Goal: Task Accomplishment & Management: Complete application form

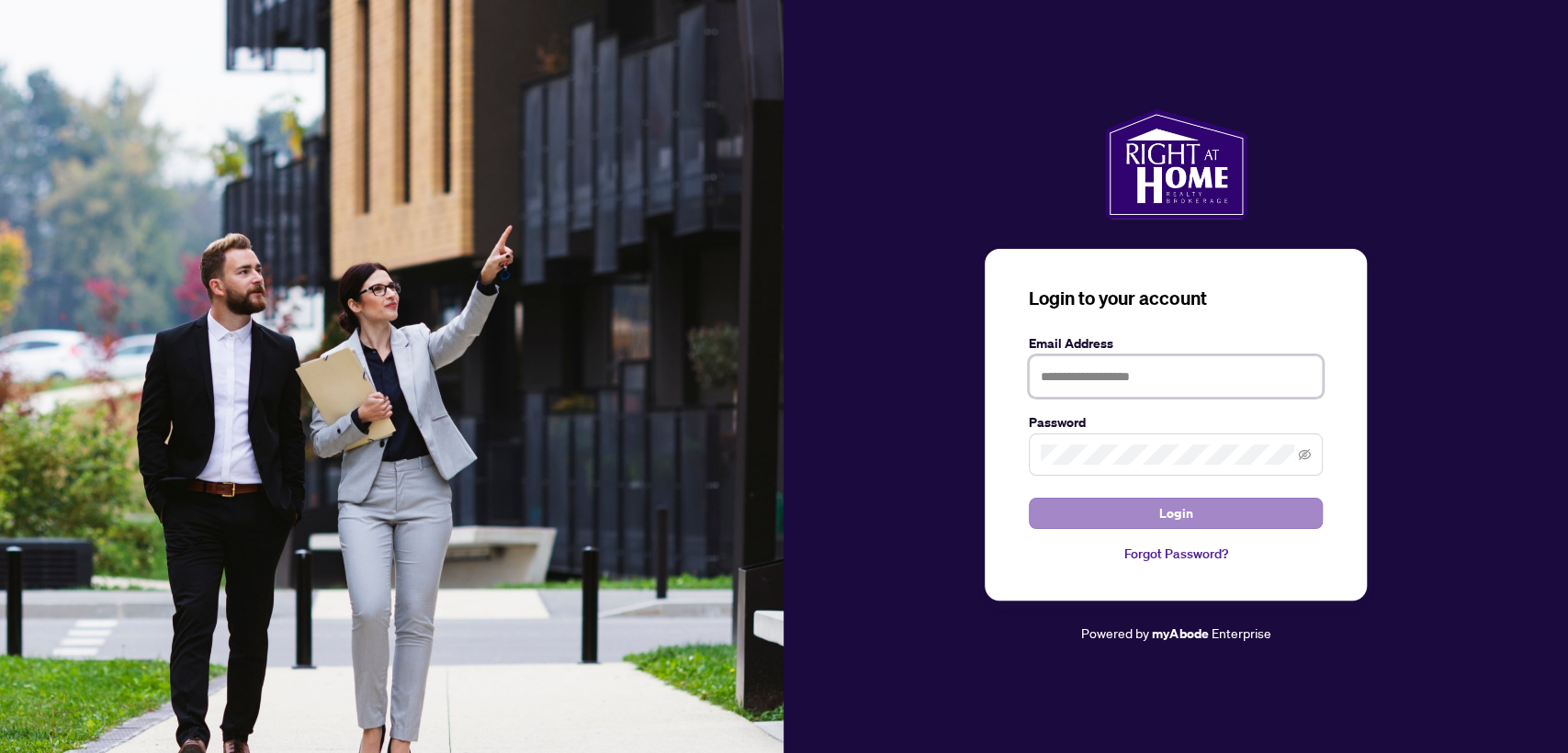
type input "**********"
click at [1033, 501] on button "Login" at bounding box center [1176, 513] width 294 height 31
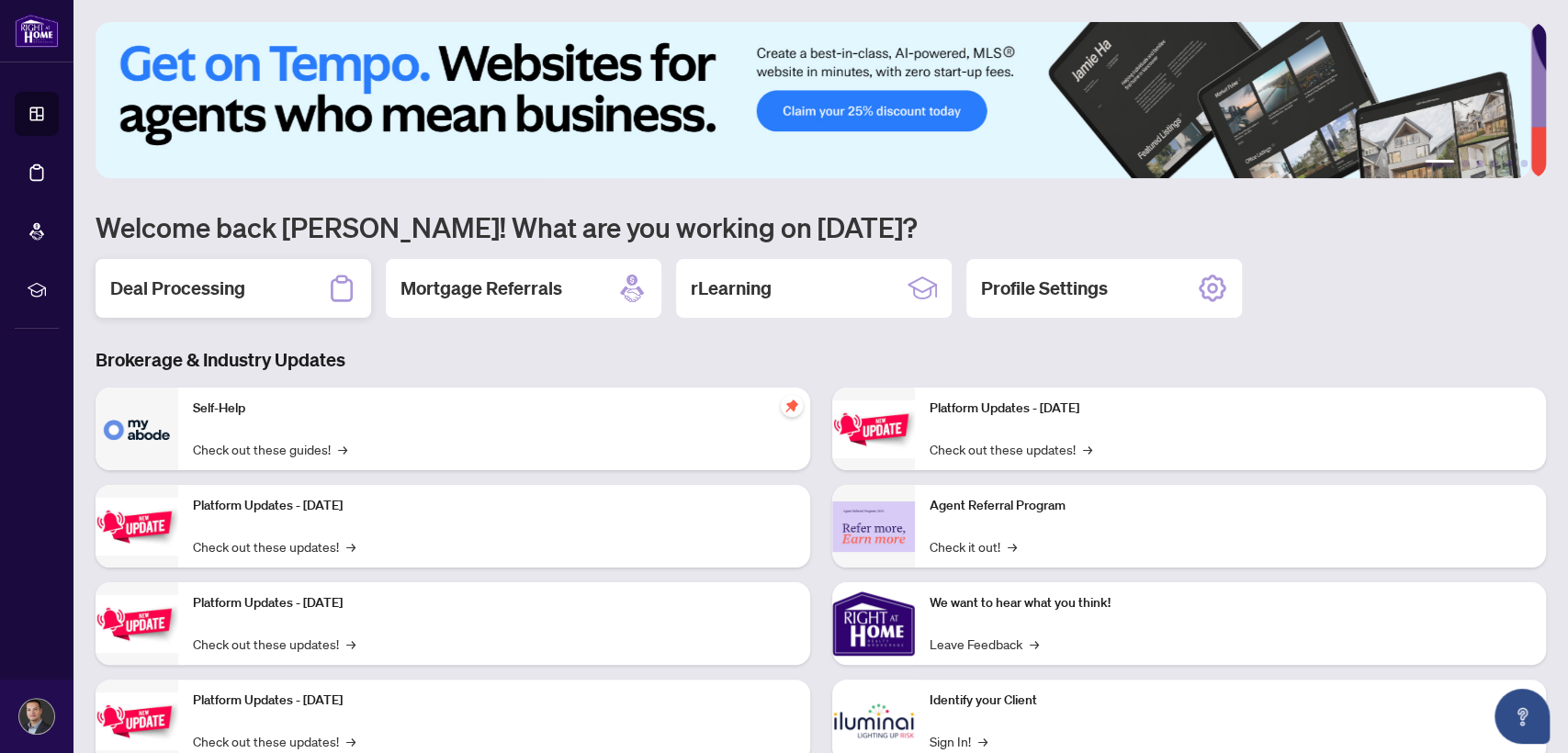
click at [248, 291] on div "Deal Processing" at bounding box center [233, 289] width 276 height 58
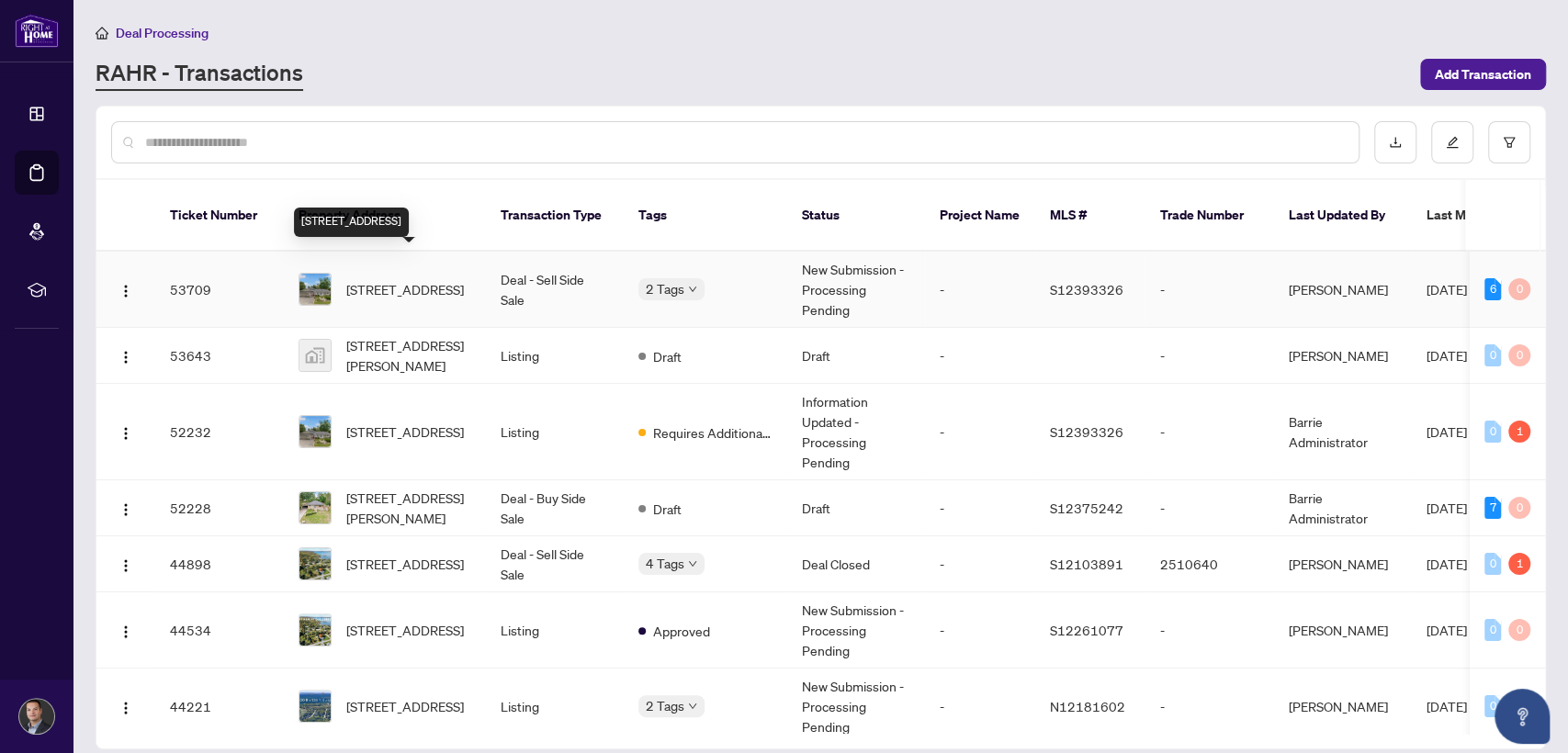
click at [464, 279] on span "[STREET_ADDRESS]" at bounding box center [404, 289] width 118 height 20
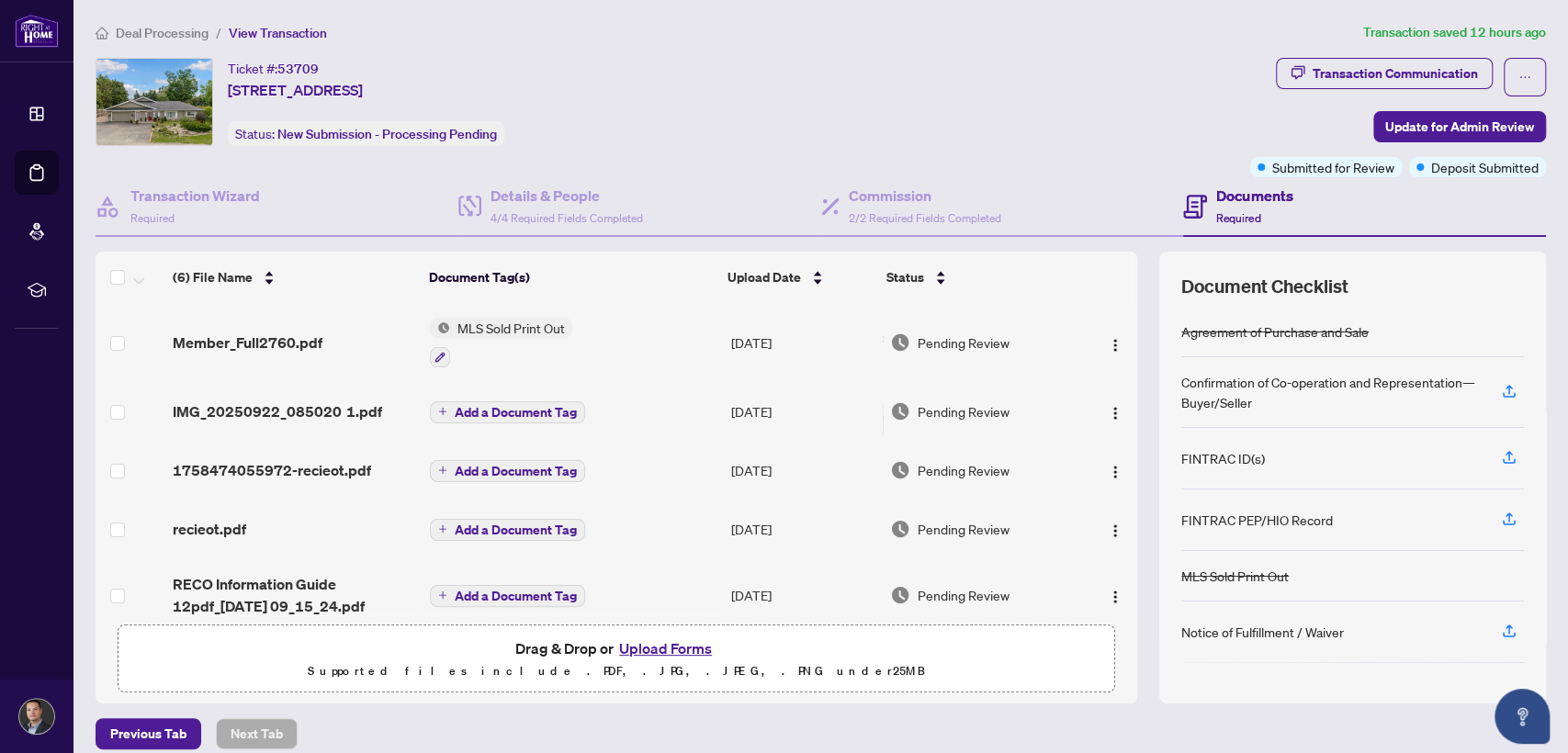
click at [645, 644] on button "Upload Forms" at bounding box center [665, 648] width 104 height 24
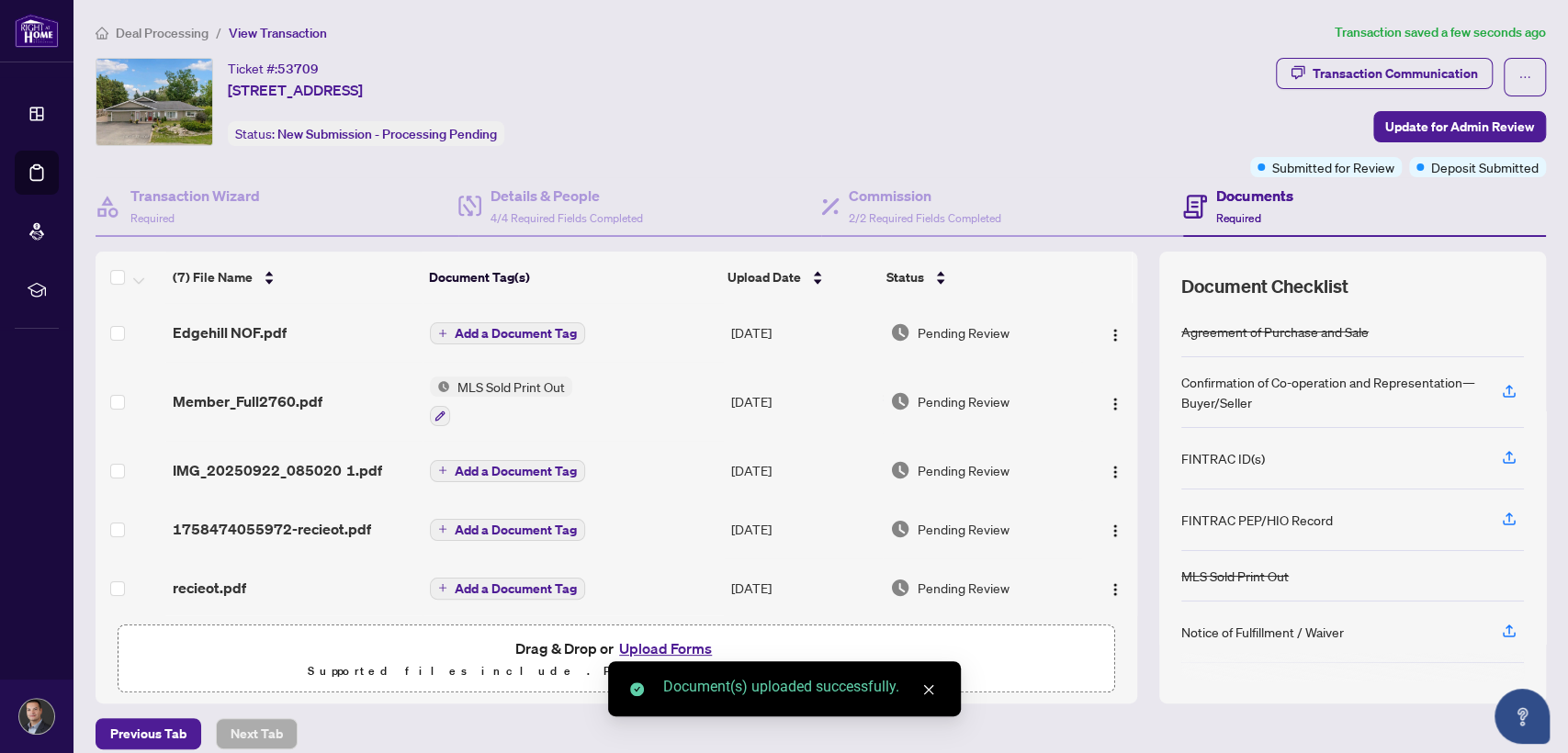
click at [552, 326] on span "Add a Document Tag" at bounding box center [516, 332] width 122 height 13
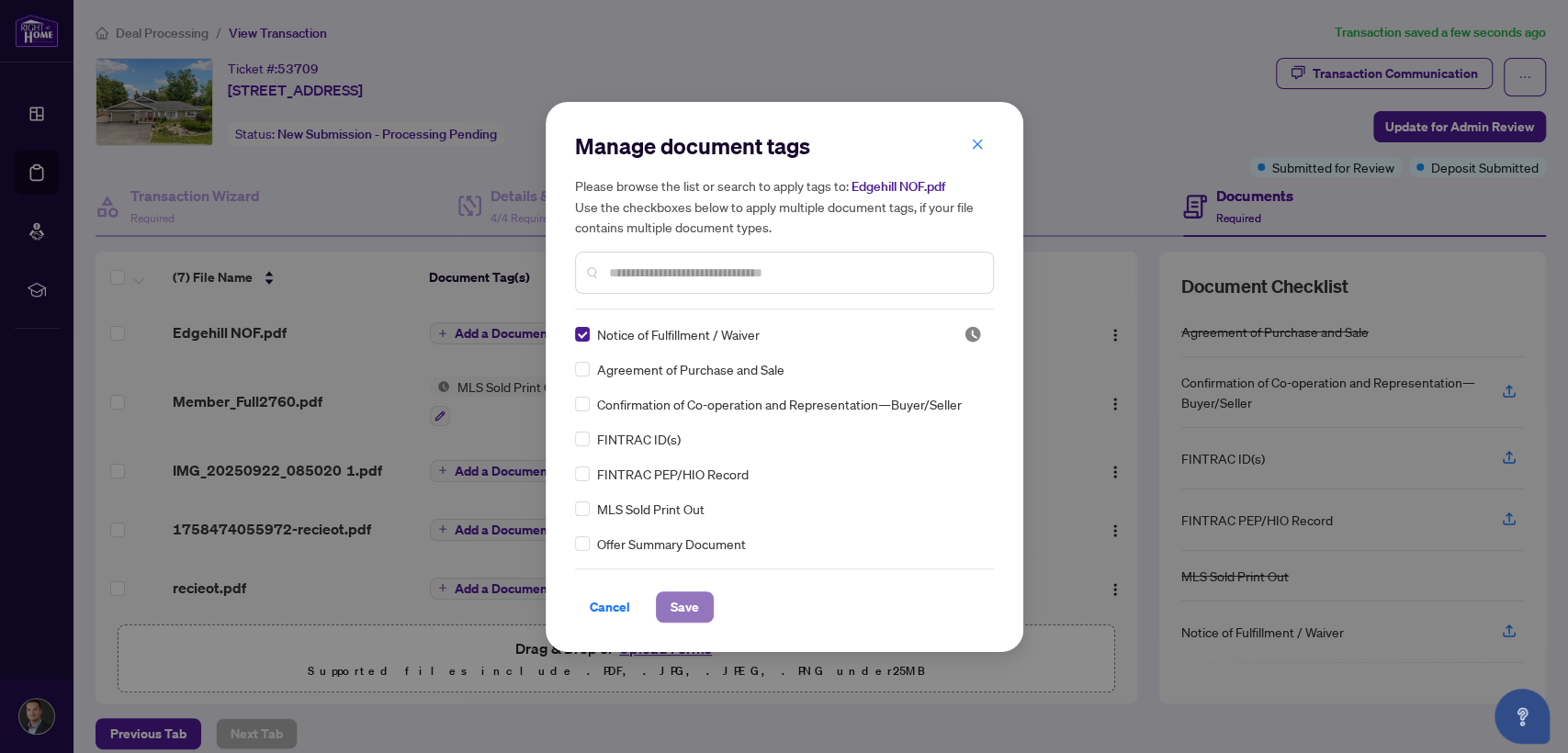
click at [691, 602] on span "Save" at bounding box center [684, 607] width 28 height 29
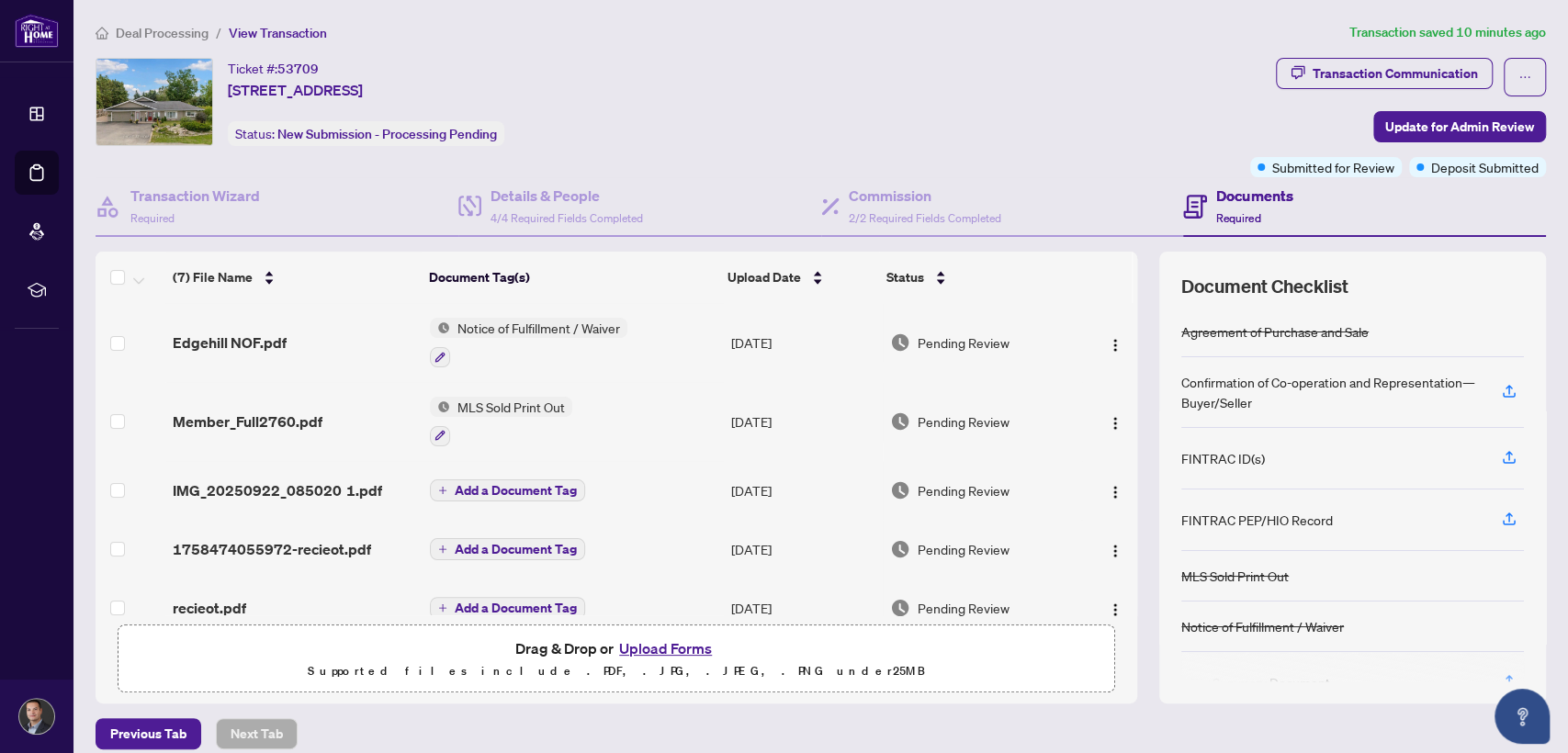
click at [634, 640] on button "Upload Forms" at bounding box center [665, 648] width 104 height 24
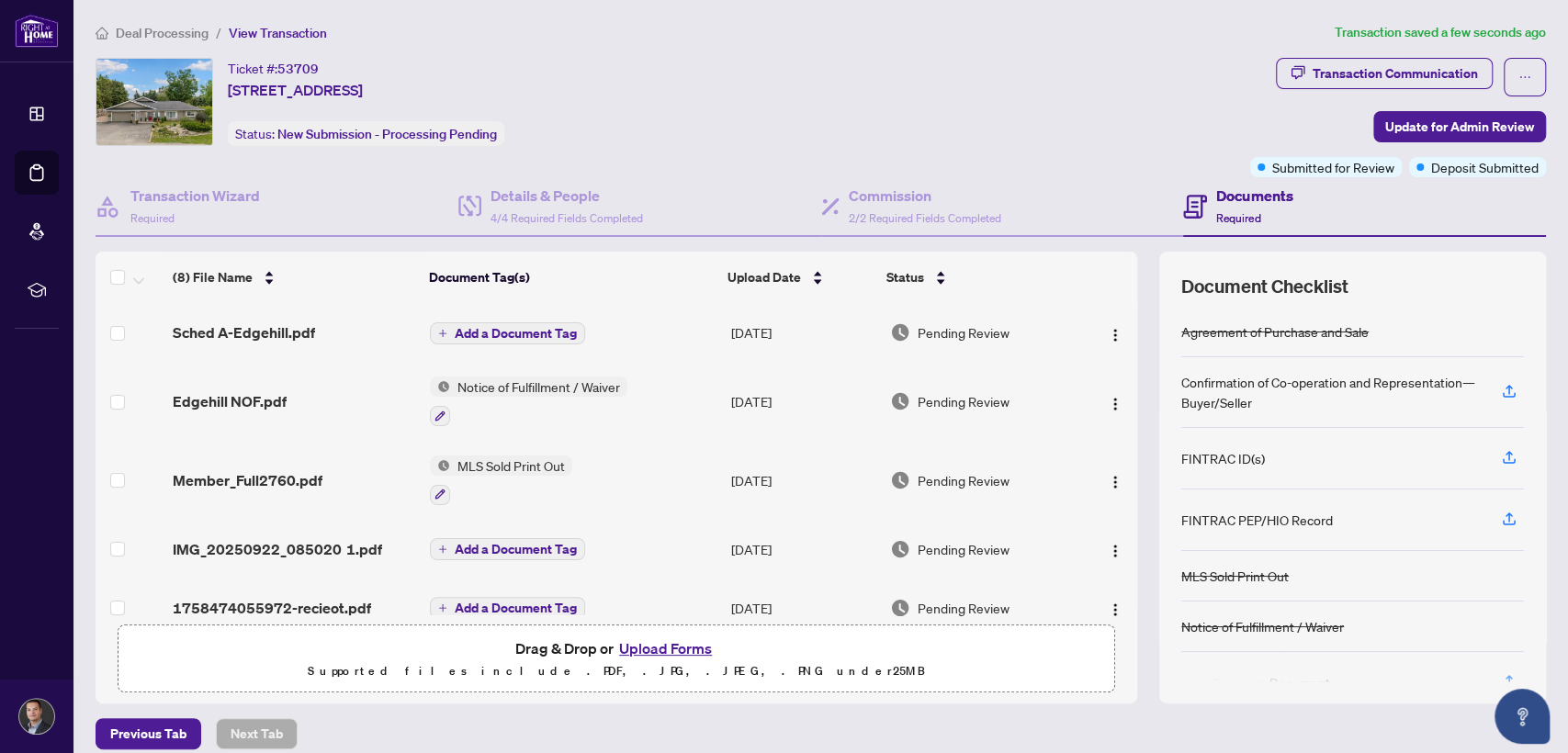
click at [549, 323] on button "Add a Document Tag" at bounding box center [507, 333] width 156 height 22
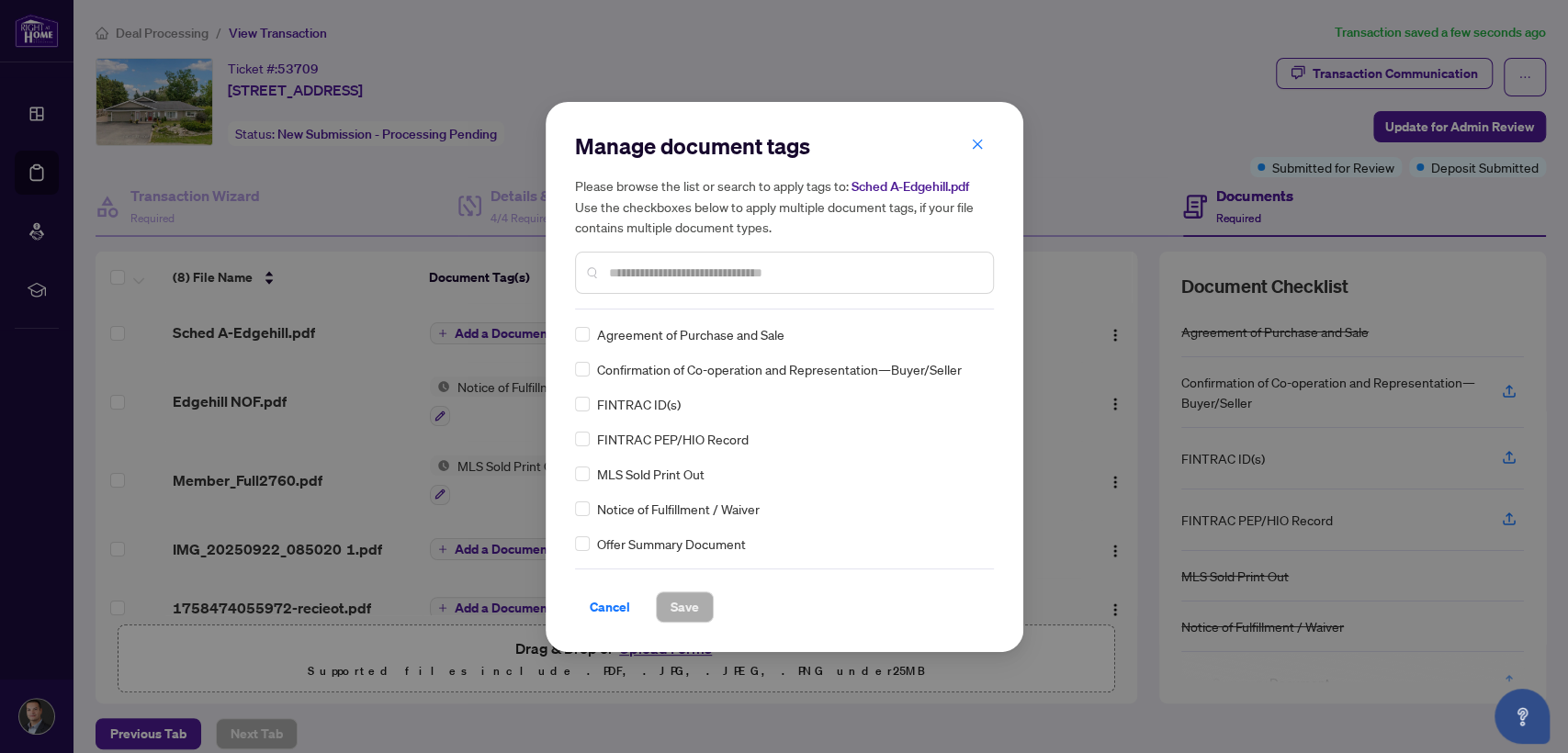
drag, startPoint x: 993, startPoint y: 331, endPoint x: 993, endPoint y: 343, distance: 12.0
click at [993, 343] on div "Manage document tags Please browse the list or search to apply tags to: Sched A…" at bounding box center [784, 377] width 477 height 550
click at [917, 278] on input "text" at bounding box center [794, 272] width 369 height 20
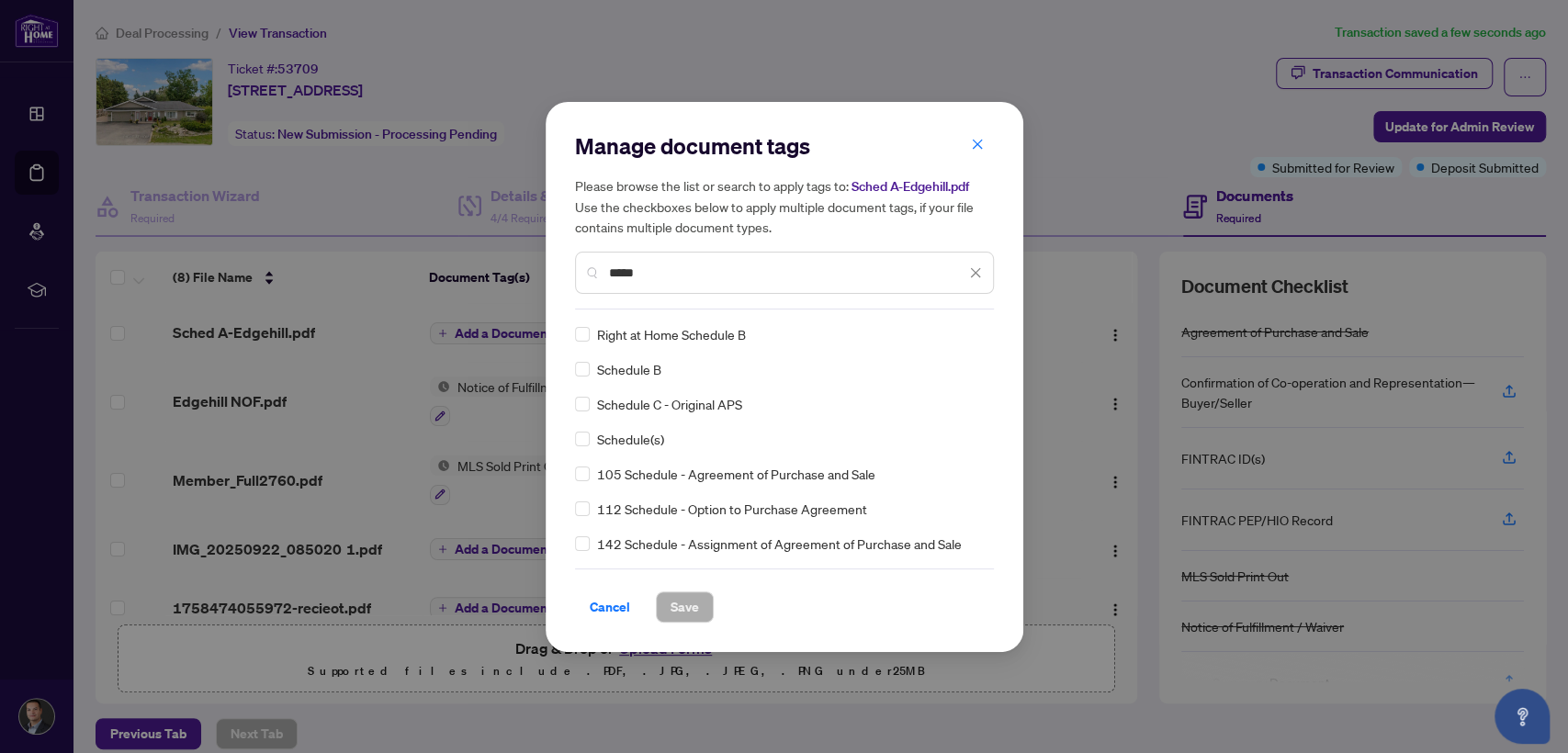
type input "*****"
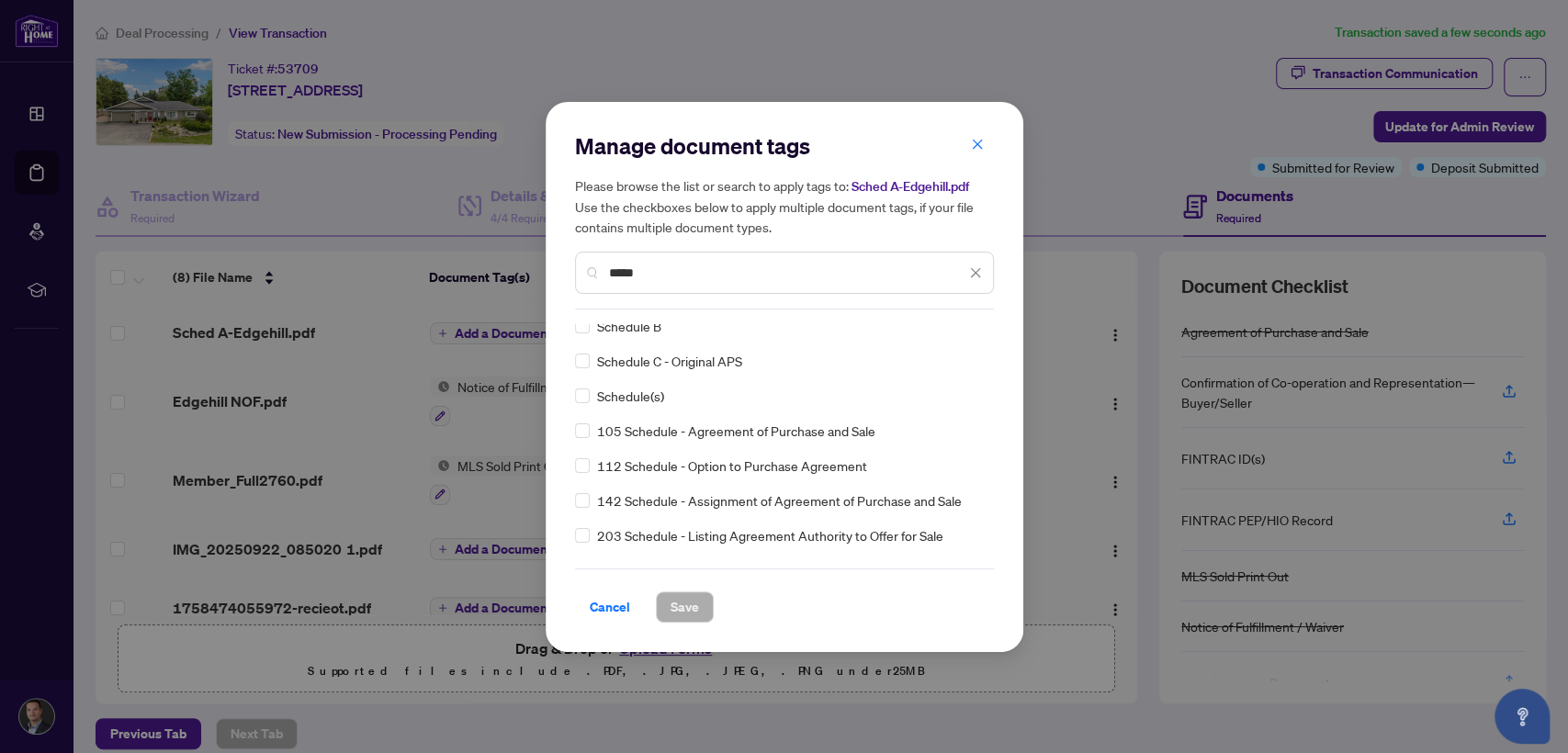
scroll to position [70, 0]
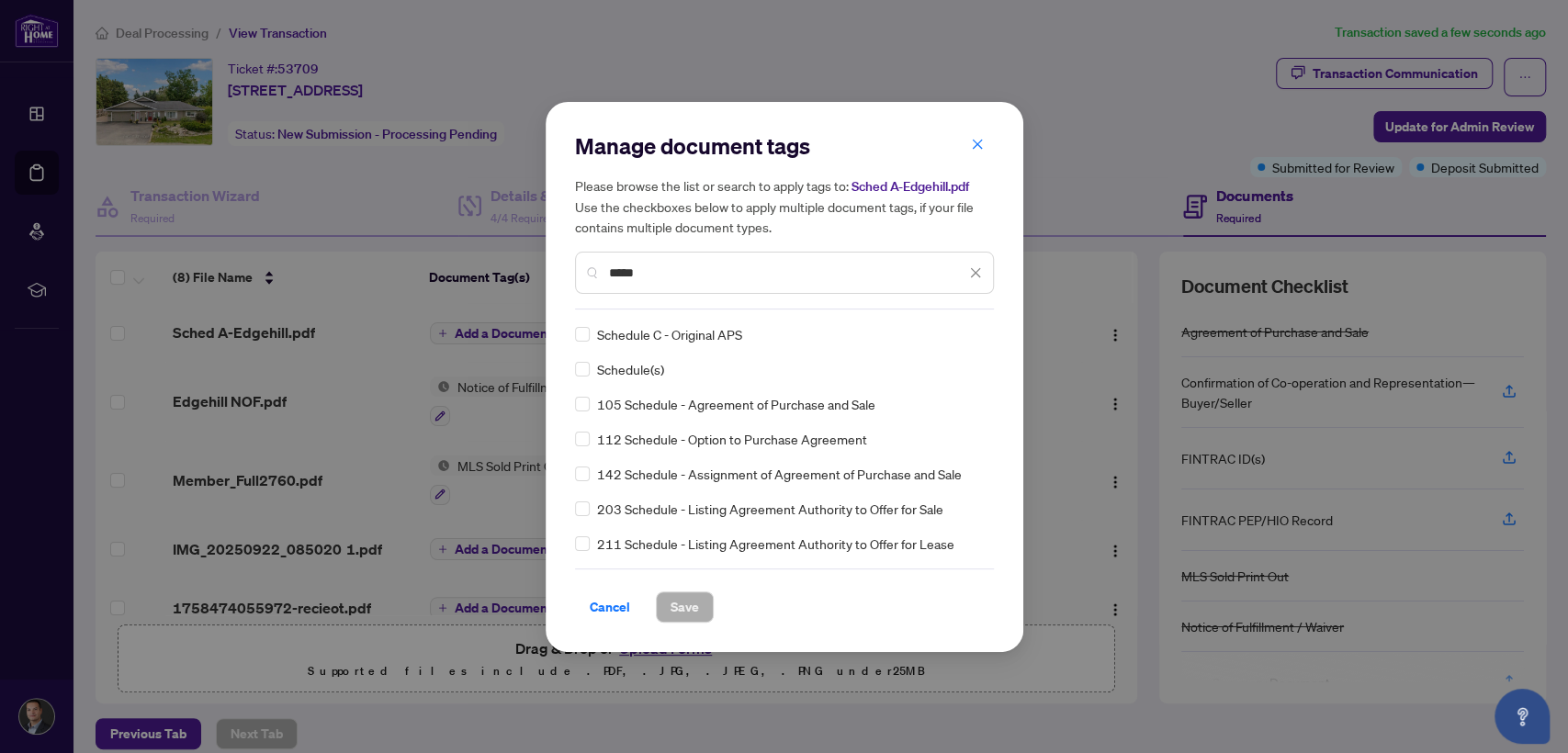
click at [828, 474] on span "142 Schedule - Assignment of Agreement of Purchase and Sale" at bounding box center [779, 473] width 365 height 20
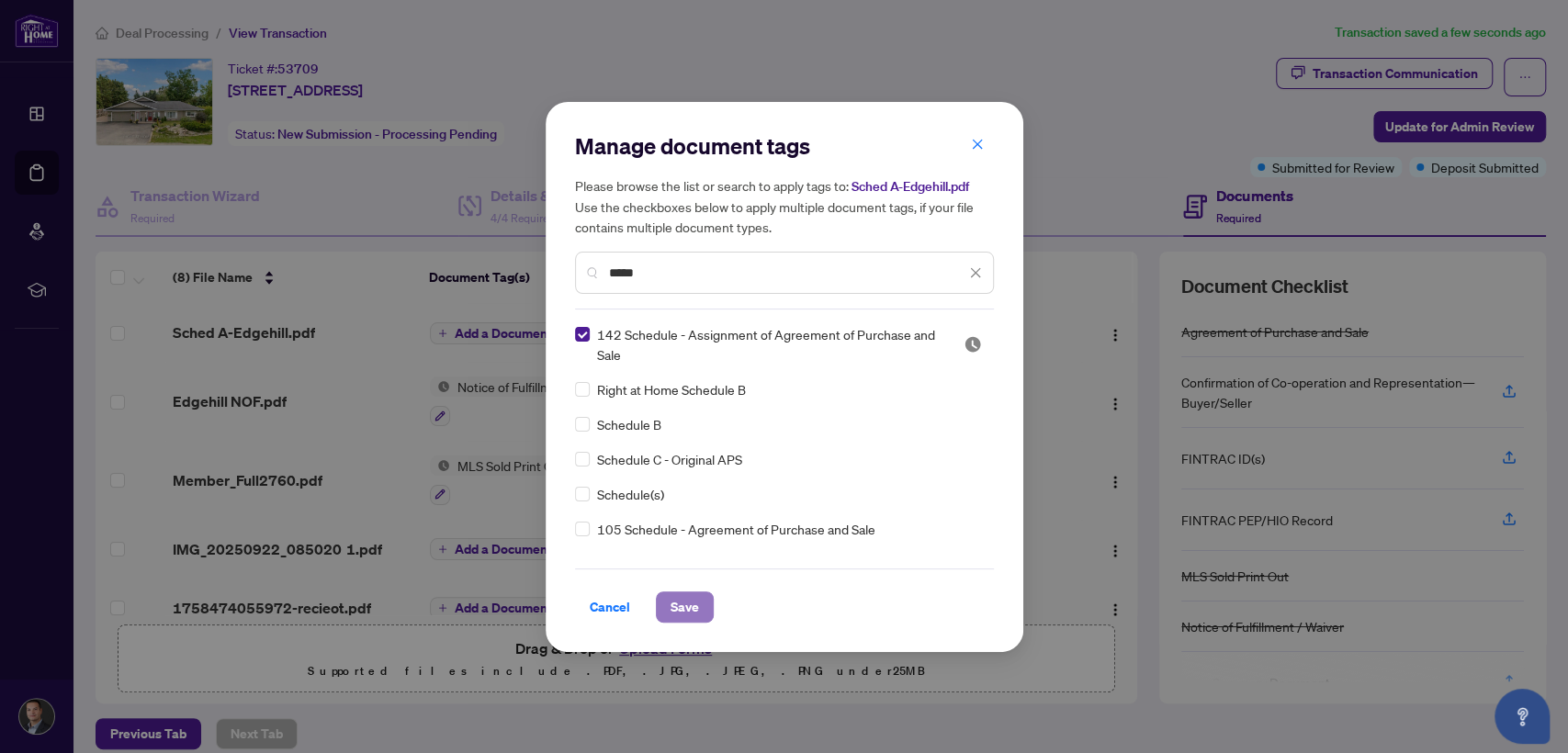
click at [691, 604] on span "Save" at bounding box center [684, 607] width 28 height 29
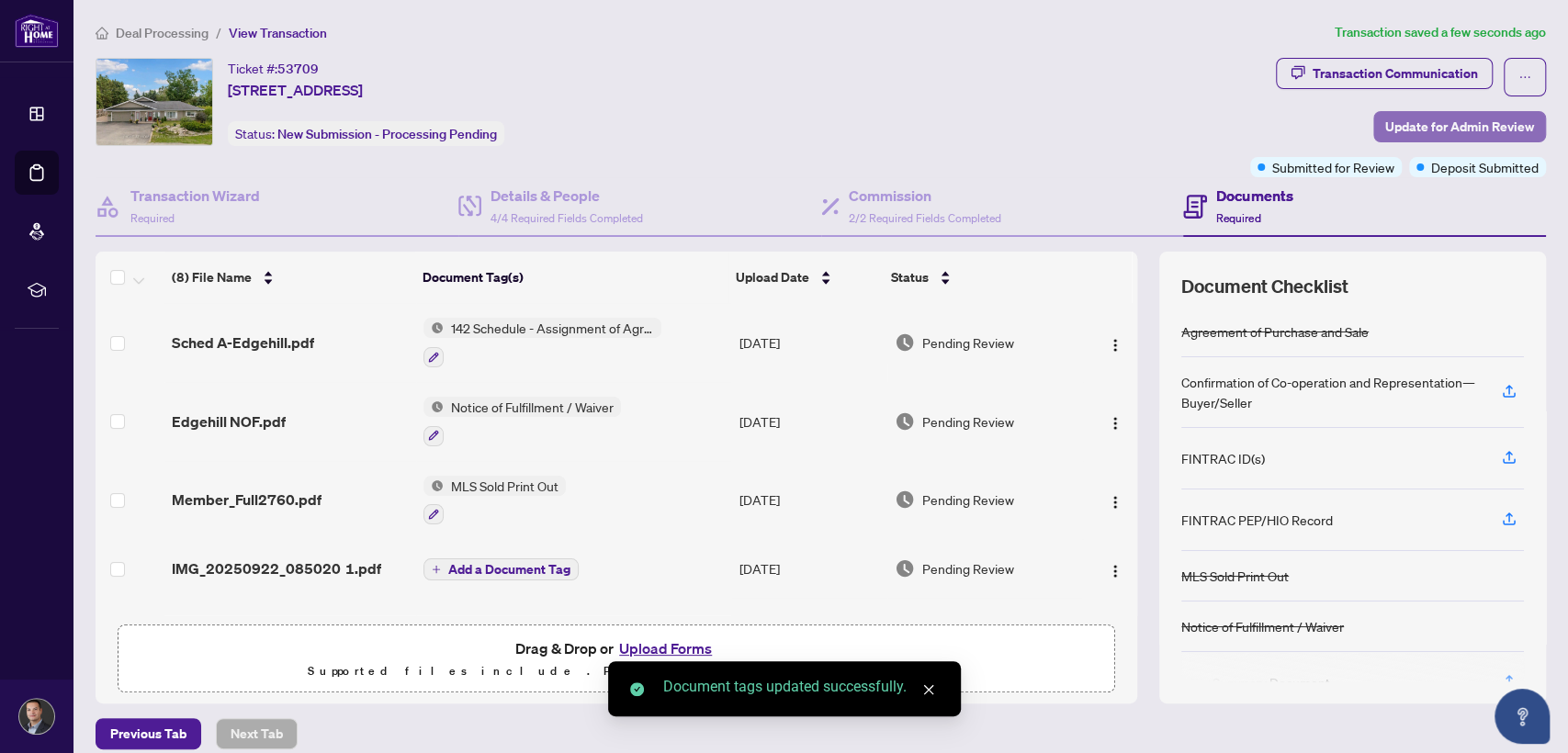
click at [1403, 116] on span "Update for Admin Review" at bounding box center [1459, 126] width 149 height 29
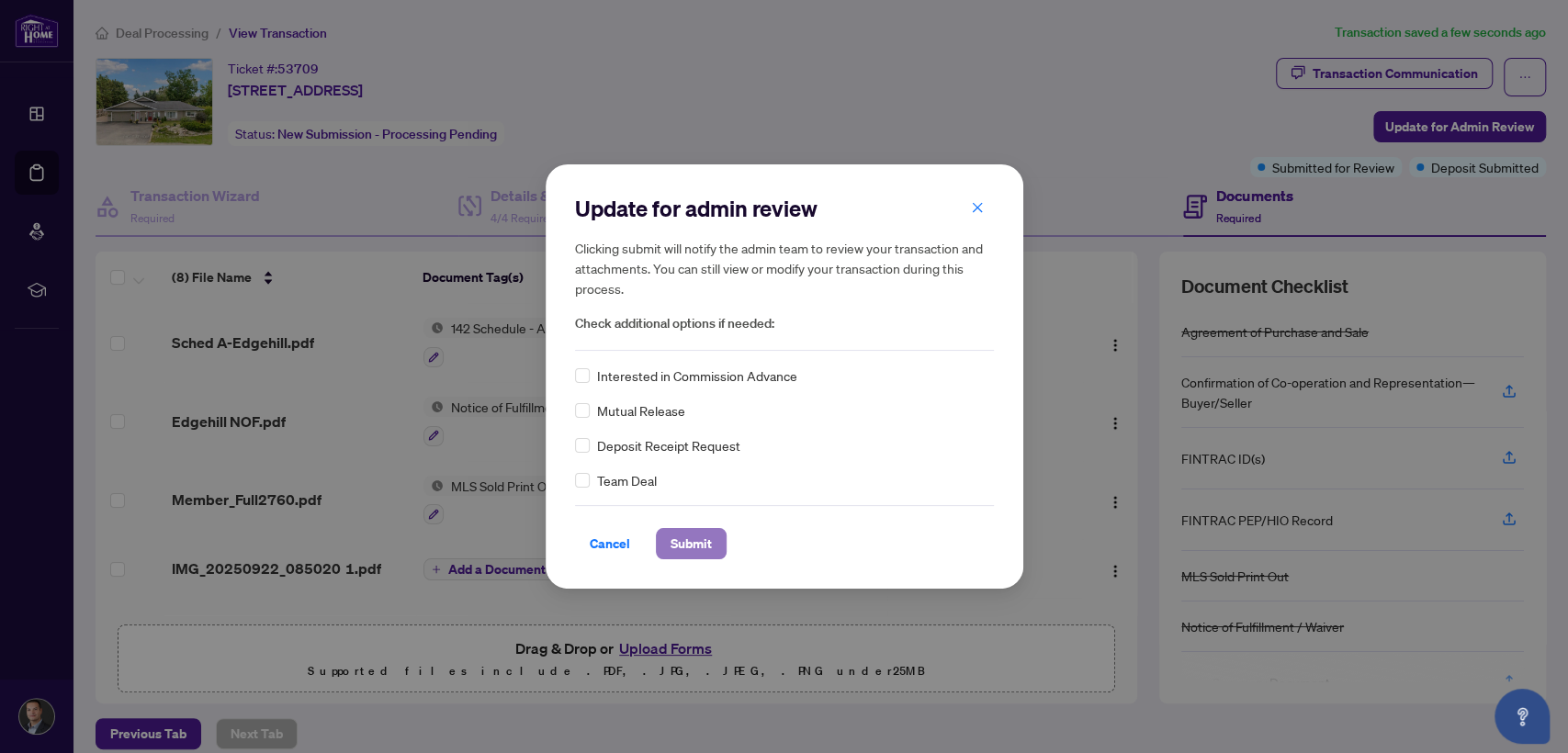
click at [692, 536] on span "Submit" at bounding box center [691, 543] width 42 height 29
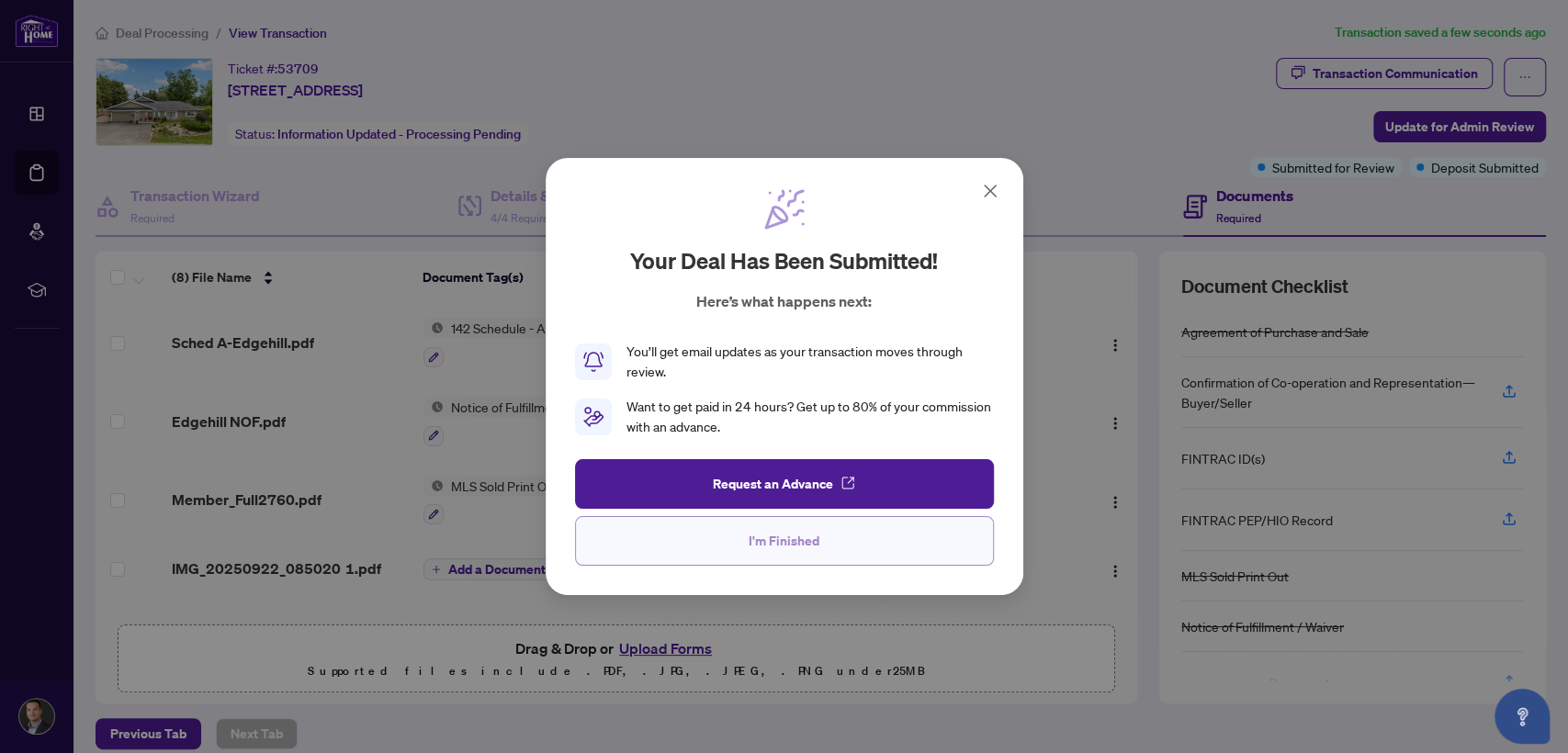
click at [764, 531] on span "I'm Finished" at bounding box center [784, 541] width 71 height 29
